Goal: Transaction & Acquisition: Purchase product/service

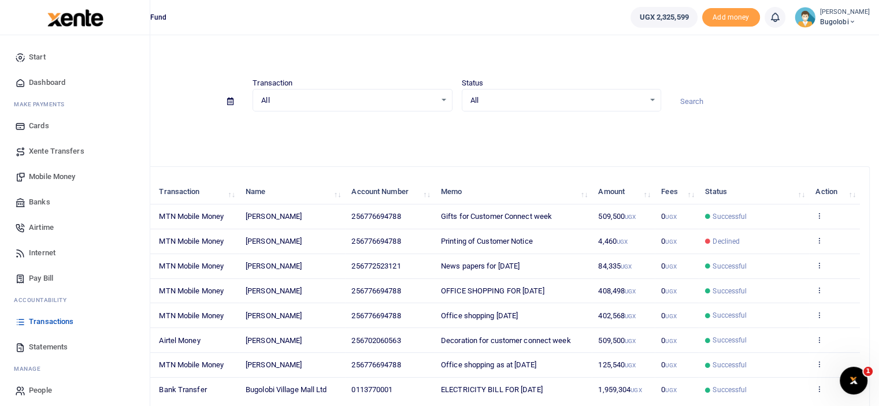
click at [65, 176] on span "Mobile Money" at bounding box center [52, 177] width 46 height 12
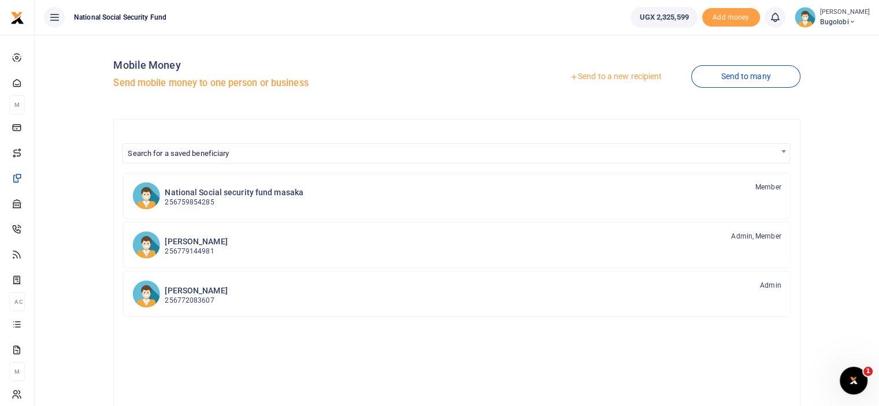
click at [618, 82] on link "Send to a new recipient" at bounding box center [615, 76] width 151 height 21
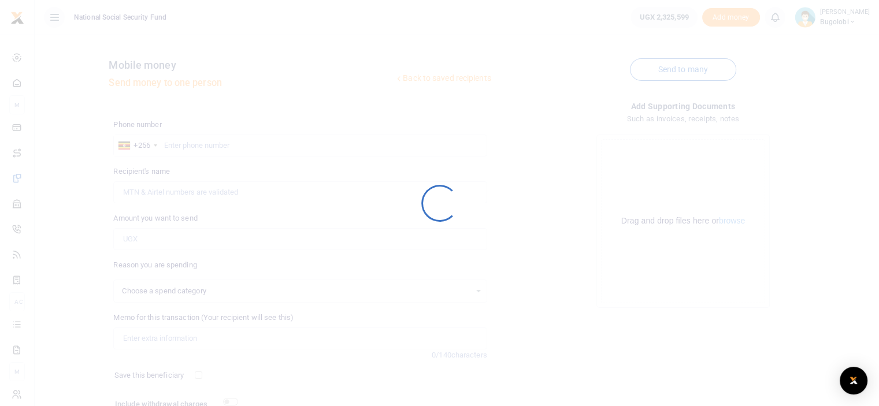
select select
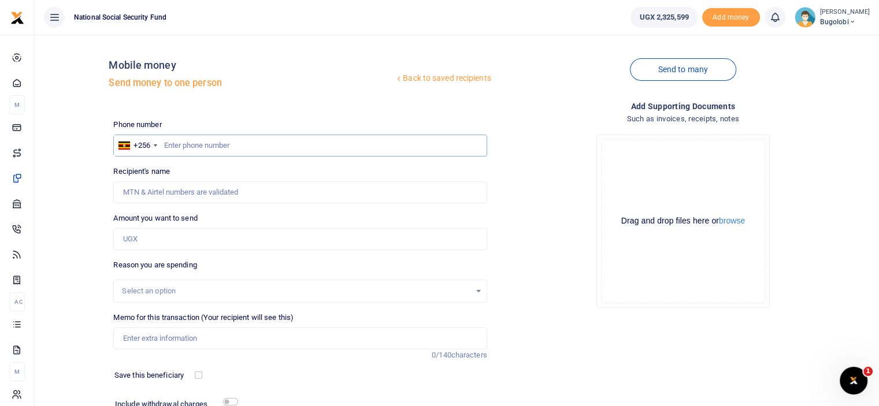
click at [274, 148] on input "text" at bounding box center [299, 146] width 373 height 22
type input "776694788"
type input "Nancy Achola"
type input "776694788"
click at [203, 249] on input "Amount you want to send" at bounding box center [299, 239] width 373 height 22
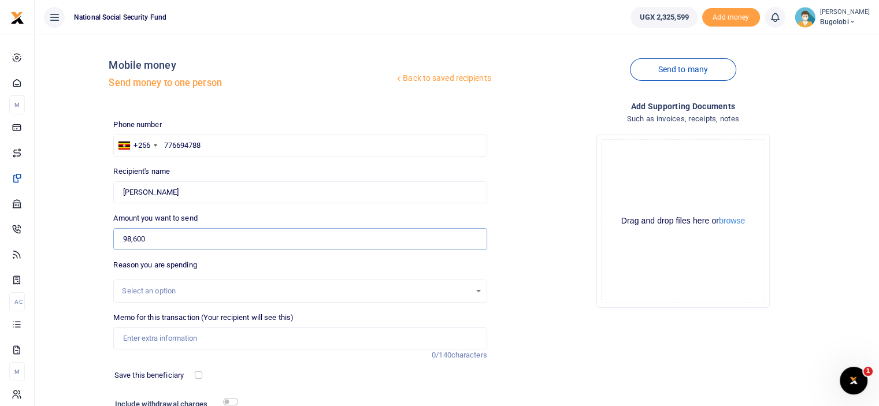
type input "98,600"
click at [518, 244] on div "Drop your files here Drag and drop files here or browse Powered by Uppy" at bounding box center [682, 221] width 373 height 192
click at [232, 343] on input "Memo for this transaction (Your recipient will see this)" at bounding box center [299, 339] width 373 height 22
click at [189, 341] on input "Air freshners" at bounding box center [299, 339] width 373 height 22
type input "Air fresheners for office"
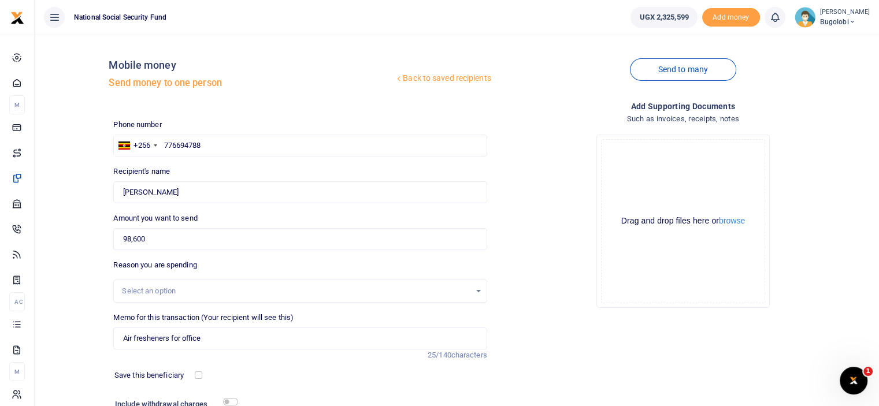
click at [559, 323] on div "Add supporting Documents Such as invoices, receipts, notes Drop your files here…" at bounding box center [683, 281] width 382 height 362
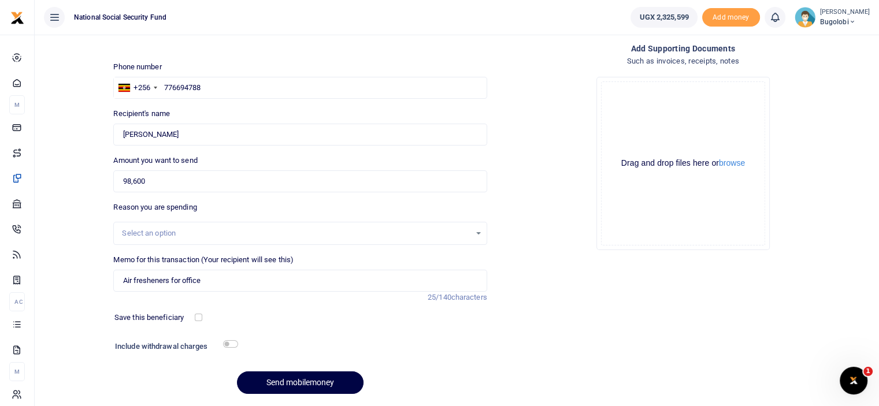
scroll to position [94, 0]
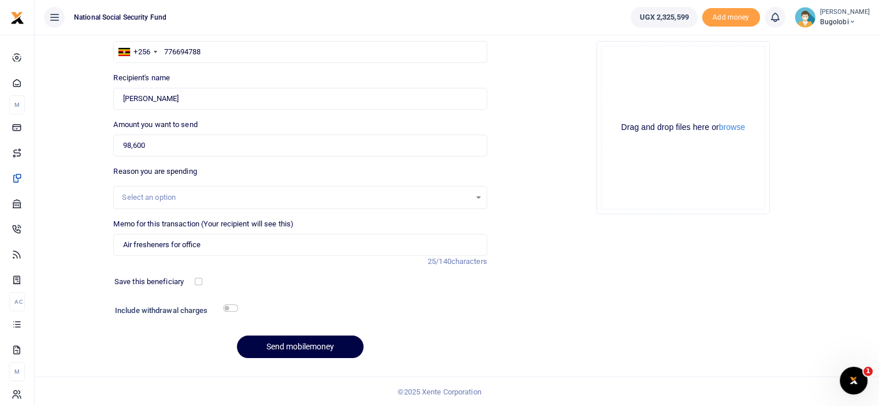
click at [232, 311] on h6 "Include withdrawal charges" at bounding box center [174, 310] width 118 height 9
click at [233, 307] on input "checkbox" at bounding box center [230, 308] width 15 height 8
checkbox input "true"
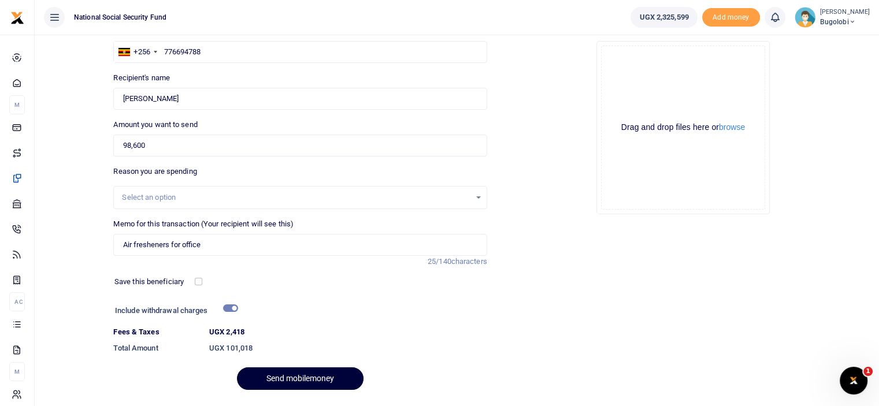
click at [303, 381] on button "Send mobilemoney" at bounding box center [300, 378] width 127 height 23
